Goal: Complete application form: Complete application form

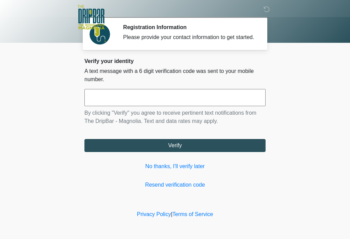
click at [132, 103] on input "text" at bounding box center [175, 97] width 181 height 17
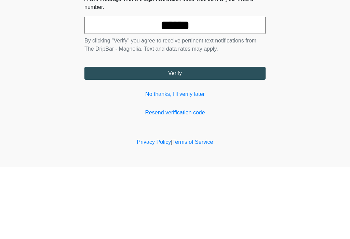
type input "******"
click at [147, 139] on button "Verify" at bounding box center [175, 145] width 181 height 13
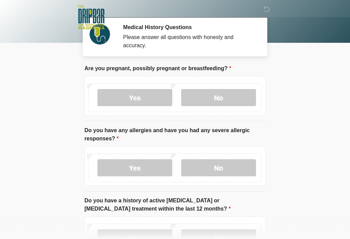
click at [221, 93] on label "No" at bounding box center [218, 97] width 75 height 17
click at [206, 166] on label "No" at bounding box center [218, 167] width 75 height 17
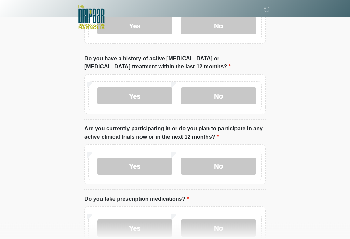
scroll to position [143, 0]
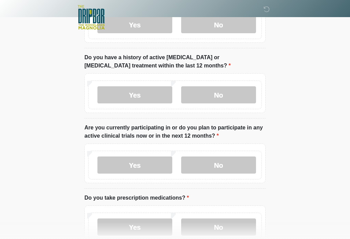
click at [215, 92] on label "No" at bounding box center [218, 94] width 75 height 17
click at [206, 165] on label "No" at bounding box center [218, 164] width 75 height 17
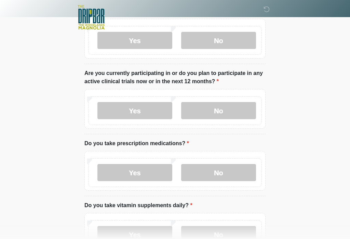
scroll to position [201, 0]
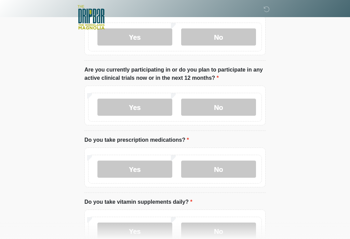
click at [215, 172] on label "No" at bounding box center [218, 168] width 75 height 17
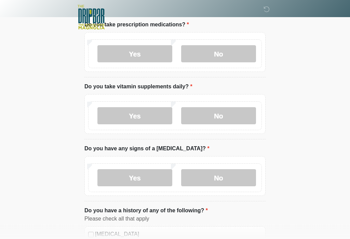
scroll to position [317, 0]
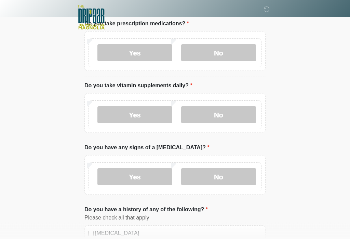
click at [203, 112] on label "No" at bounding box center [218, 114] width 75 height 17
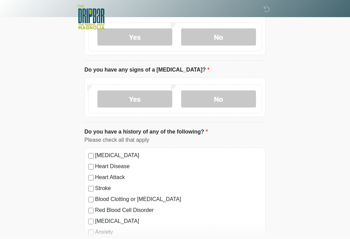
click at [210, 100] on label "No" at bounding box center [218, 99] width 75 height 17
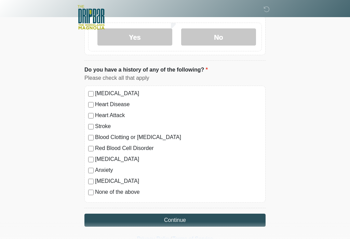
scroll to position [469, 0]
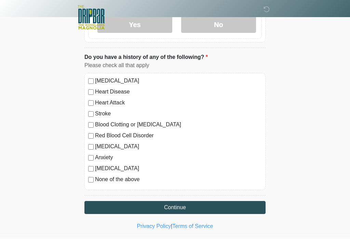
click at [121, 207] on button "Continue" at bounding box center [175, 207] width 181 height 13
click at [179, 210] on button "Continue" at bounding box center [175, 207] width 181 height 13
click at [206, 201] on button "Continue" at bounding box center [175, 207] width 181 height 13
click at [186, 206] on button "Continue" at bounding box center [175, 207] width 181 height 13
click at [96, 178] on label "None of the above" at bounding box center [178, 179] width 167 height 8
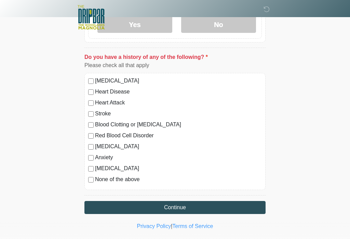
click at [147, 208] on button "Continue" at bounding box center [175, 207] width 181 height 13
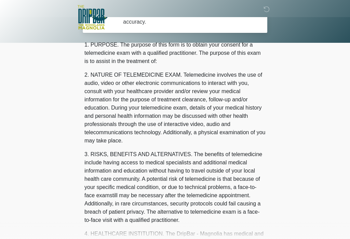
scroll to position [0, 0]
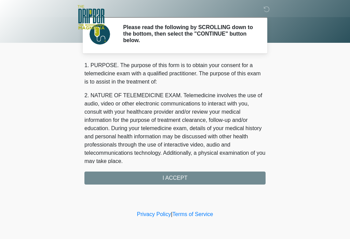
click at [183, 177] on div "1. PURPOSE. The purpose of this form is to obtain your consent for a telemedici…" at bounding box center [175, 122] width 181 height 123
click at [182, 175] on div "1. PURPOSE. The purpose of this form is to obtain your consent for a telemedici…" at bounding box center [175, 122] width 181 height 123
click at [189, 174] on div "1. PURPOSE. The purpose of this form is to obtain your consent for a telemedici…" at bounding box center [175, 122] width 181 height 123
click at [180, 176] on div "1. PURPOSE. The purpose of this form is to obtain your consent for a telemedici…" at bounding box center [175, 122] width 181 height 123
click at [182, 177] on div "1. PURPOSE. The purpose of this form is to obtain your consent for a telemedici…" at bounding box center [175, 122] width 181 height 123
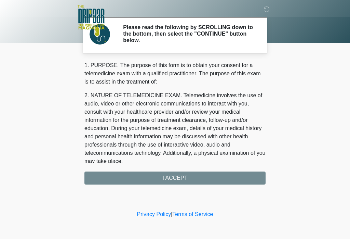
click at [151, 172] on div "1. PURPOSE. The purpose of this form is to obtain your consent for a telemedici…" at bounding box center [175, 122] width 181 height 123
click at [165, 171] on div "1. PURPOSE. The purpose of this form is to obtain your consent for a telemedici…" at bounding box center [175, 122] width 181 height 123
click at [164, 170] on div "1. PURPOSE. The purpose of this form is to obtain your consent for a telemedici…" at bounding box center [175, 122] width 181 height 123
click at [149, 173] on div "1. PURPOSE. The purpose of this form is to obtain your consent for a telemedici…" at bounding box center [175, 122] width 181 height 123
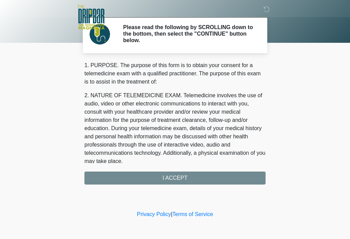
click at [173, 171] on div "1. PURPOSE. The purpose of this form is to obtain your consent for a telemedici…" at bounding box center [175, 122] width 181 height 123
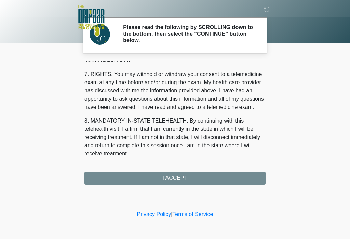
click at [227, 178] on button "I ACCEPT" at bounding box center [175, 177] width 181 height 13
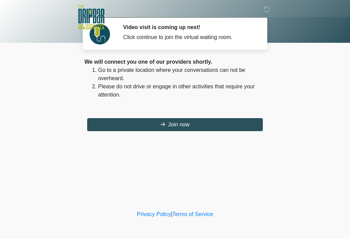
click at [201, 123] on button "Join now" at bounding box center [175, 124] width 176 height 13
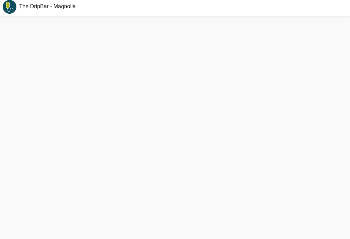
scroll to position [9, 0]
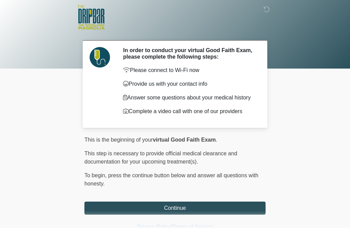
click at [203, 210] on button "Continue" at bounding box center [175, 207] width 181 height 13
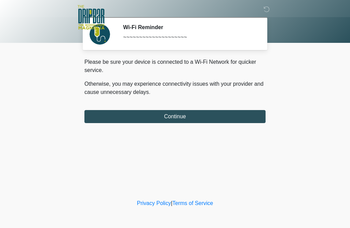
click at [176, 113] on button "Continue" at bounding box center [175, 116] width 181 height 13
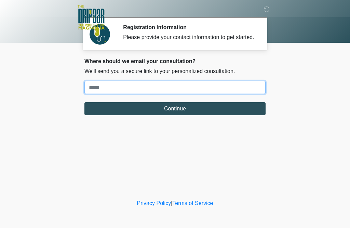
click at [196, 94] on input "Where should we email your treatment plan?" at bounding box center [175, 87] width 181 height 13
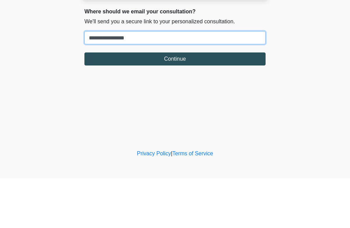
type input "**********"
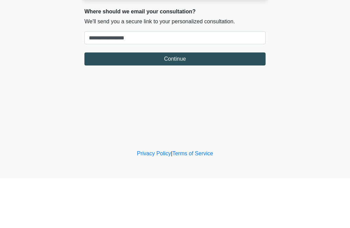
click at [184, 102] on button "Continue" at bounding box center [175, 108] width 181 height 13
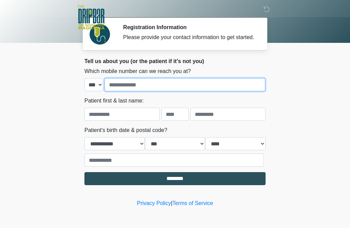
click at [162, 89] on input "tel" at bounding box center [185, 84] width 161 height 13
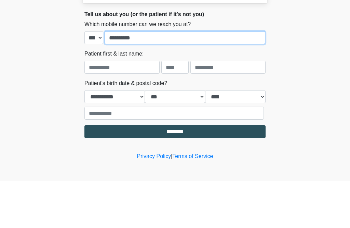
type input "**********"
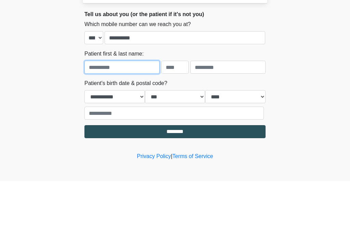
click at [139, 107] on input "text" at bounding box center [122, 113] width 75 height 13
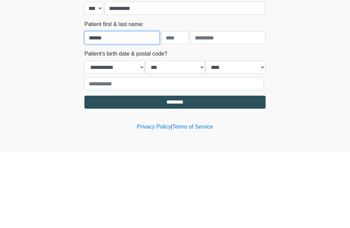
type input "******"
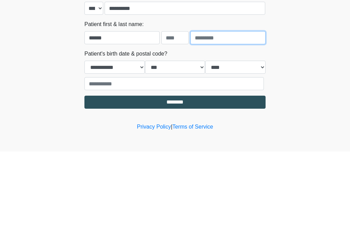
click at [227, 107] on input "text" at bounding box center [228, 113] width 75 height 13
type input "****"
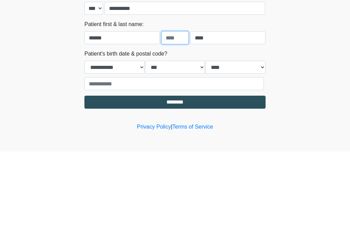
click at [174, 107] on input "text" at bounding box center [175, 113] width 27 height 13
type input "*"
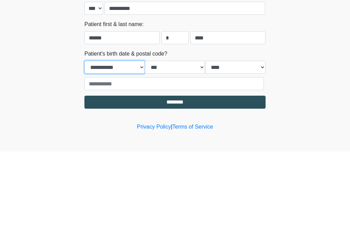
click at [138, 137] on select "**********" at bounding box center [115, 143] width 61 height 13
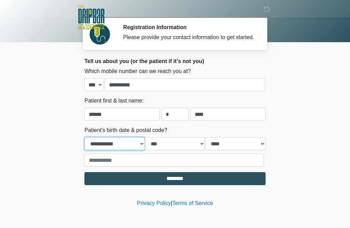
select select "*"
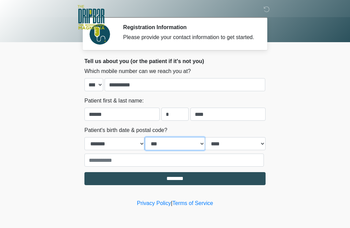
click at [197, 145] on select "*** * * * * * * * * * ** ** ** ** ** ** ** ** ** ** ** ** ** ** ** ** ** ** ** …" at bounding box center [175, 143] width 61 height 13
select select "*"
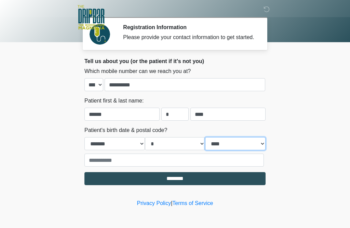
click at [249, 149] on select "**** **** **** **** **** **** **** **** **** **** **** **** **** **** **** ****…" at bounding box center [235, 143] width 61 height 13
select select "****"
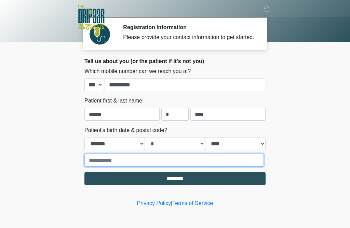
click at [147, 164] on input "text" at bounding box center [175, 159] width 180 height 13
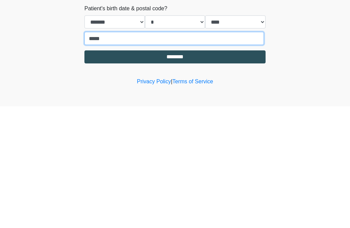
type input "*****"
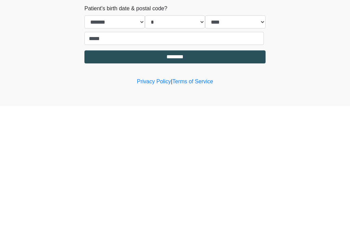
click at [195, 172] on input "********" at bounding box center [175, 178] width 181 height 13
